Goal: Find specific page/section: Find specific page/section

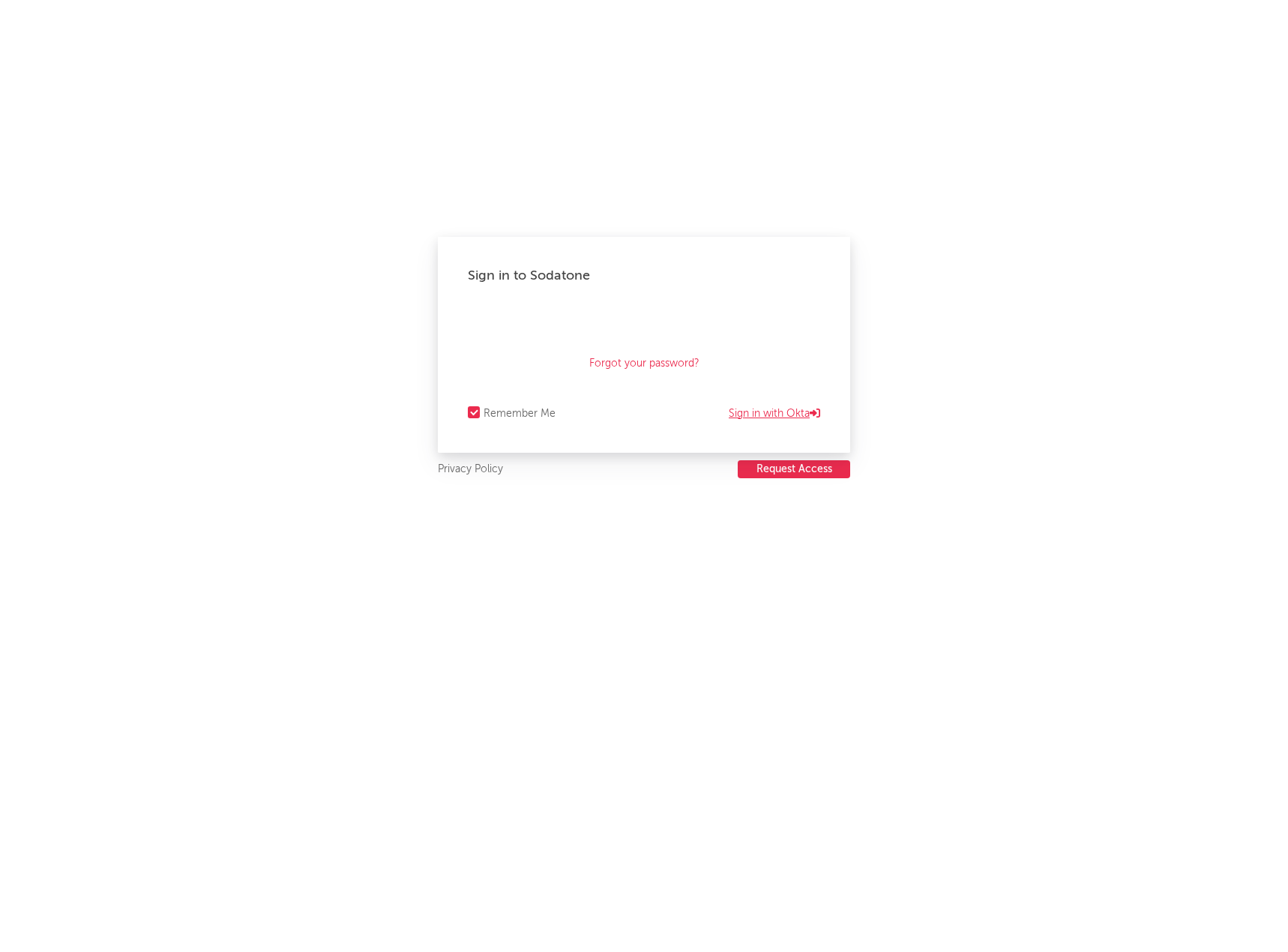
click at [765, 415] on link "Sign in with Okta" at bounding box center [774, 414] width 91 height 18
